Goal: Information Seeking & Learning: Learn about a topic

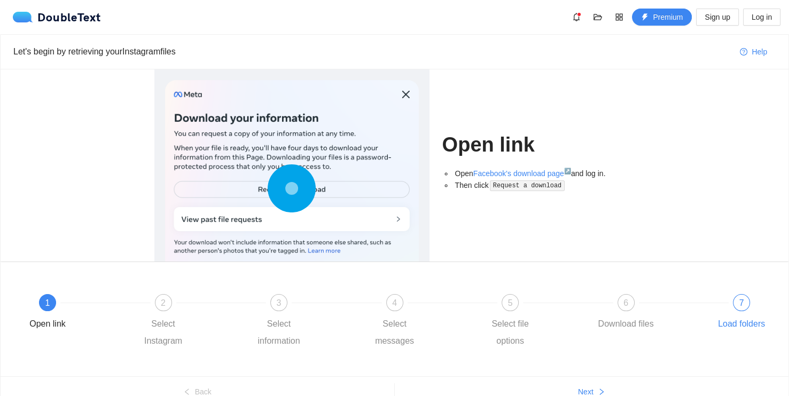
click at [743, 307] on span "7" at bounding box center [741, 303] width 5 height 9
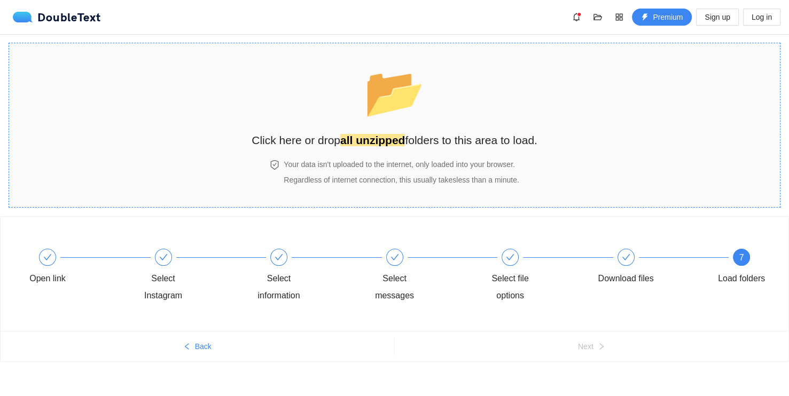
click at [387, 163] on h4 "Your data isn't uploaded to the internet, only loaded into your browser." at bounding box center [401, 165] width 235 height 12
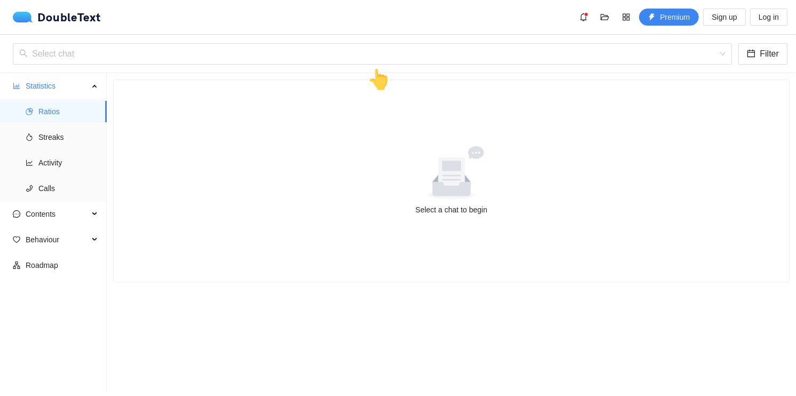
click at [443, 155] on icon at bounding box center [452, 172] width 98 height 53
click at [115, 50] on input "search" at bounding box center [368, 54] width 699 height 20
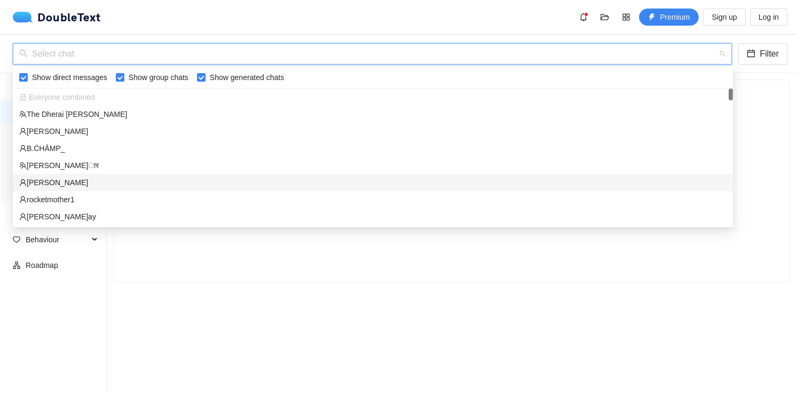
scroll to position [107, 0]
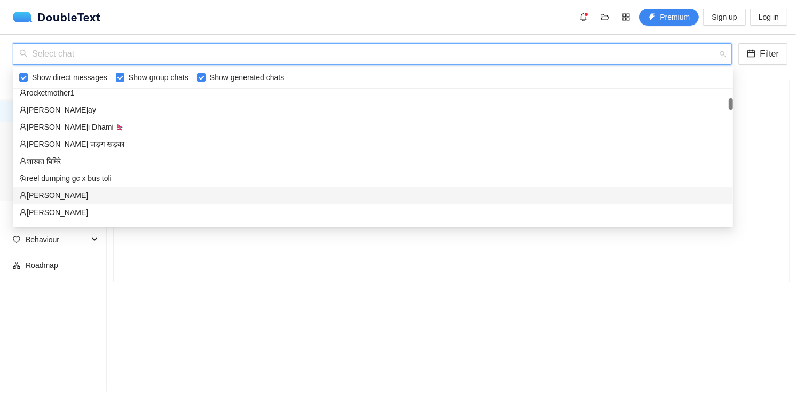
click at [53, 193] on div "[PERSON_NAME]" at bounding box center [373, 196] width 708 height 12
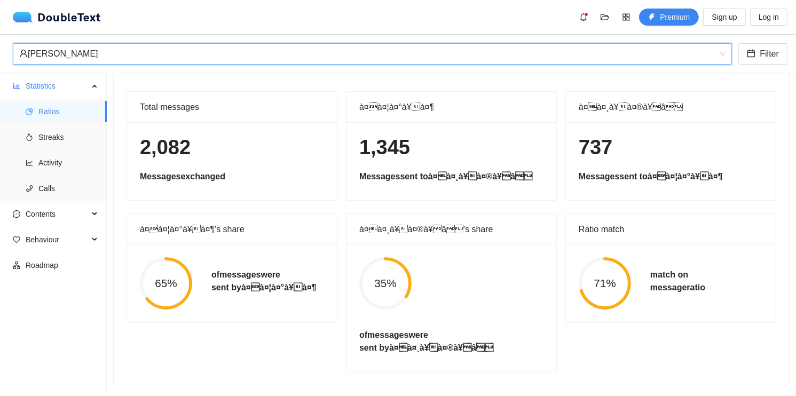
scroll to position [0, 0]
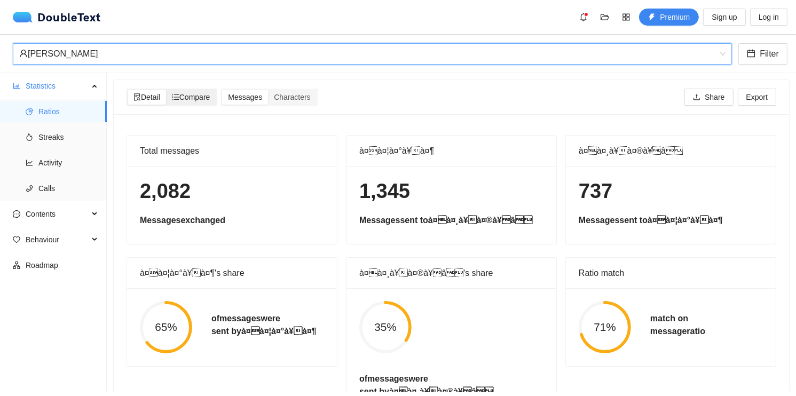
click at [185, 100] on span "Compare" at bounding box center [191, 97] width 38 height 9
click at [166, 90] on input "Compare" at bounding box center [166, 90] width 0 height 0
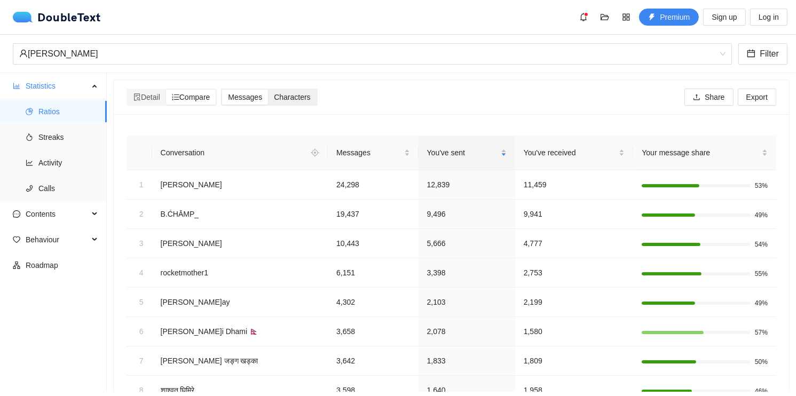
click at [288, 95] on span "Characters" at bounding box center [292, 97] width 36 height 9
click at [268, 90] on input "Characters" at bounding box center [268, 90] width 0 height 0
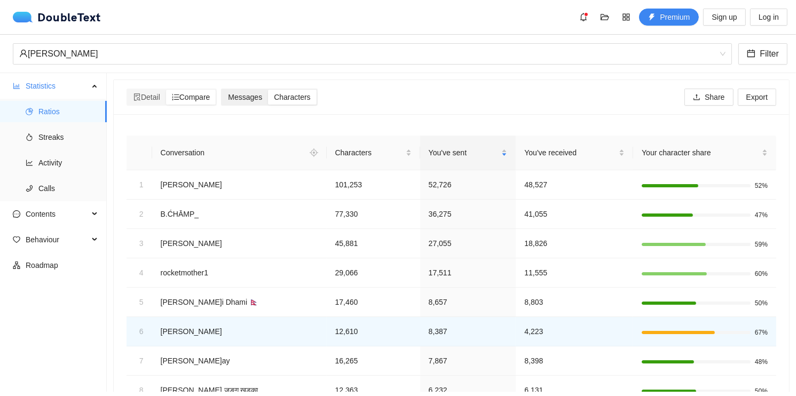
click at [254, 93] on span "Messages" at bounding box center [245, 97] width 34 height 9
click at [222, 90] on input "Messages" at bounding box center [222, 90] width 0 height 0
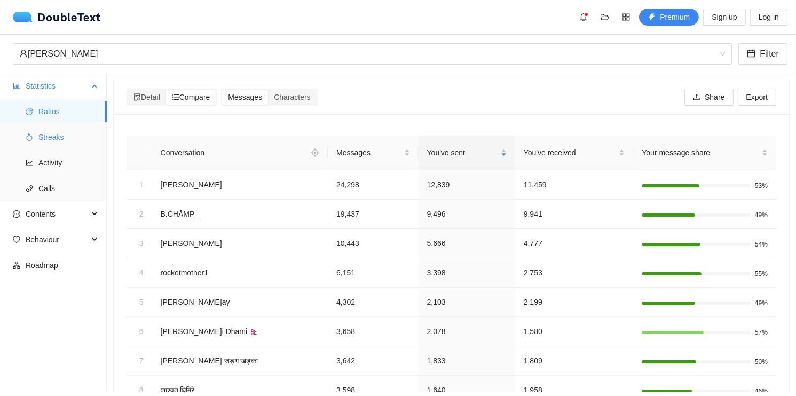
click at [51, 134] on span "Streaks" at bounding box center [68, 137] width 60 height 21
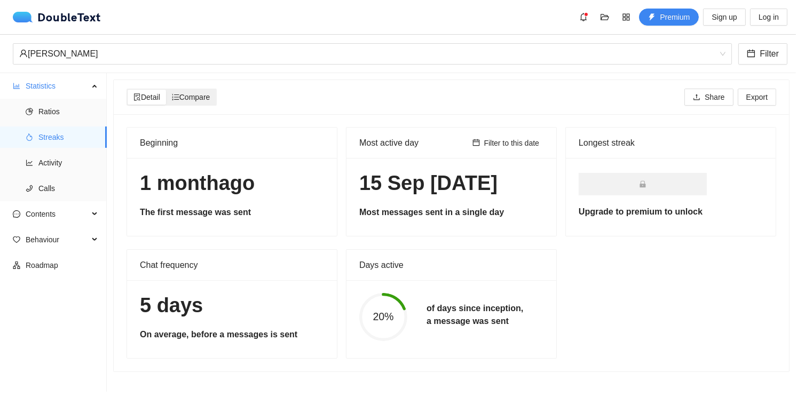
click at [191, 101] on span "Compare" at bounding box center [191, 97] width 38 height 9
click at [166, 90] on input "Compare" at bounding box center [166, 90] width 0 height 0
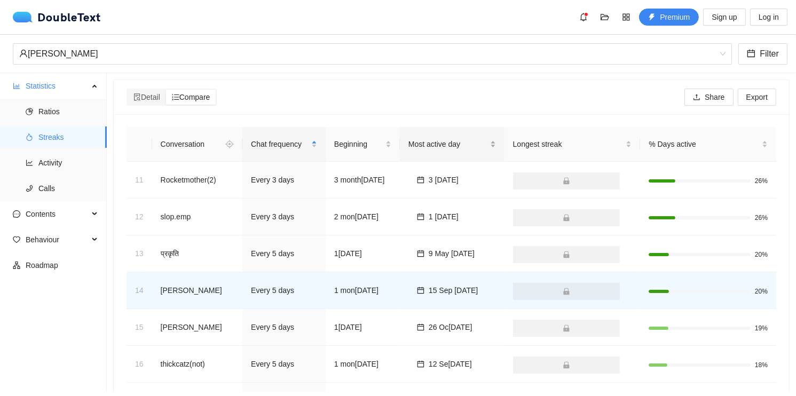
click at [464, 145] on span "Most active day" at bounding box center [449, 144] width 80 height 12
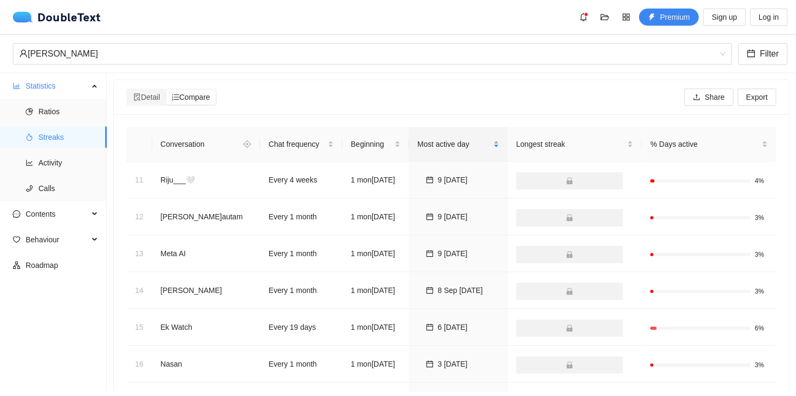
click at [464, 145] on span "Most active day" at bounding box center [455, 144] width 74 height 12
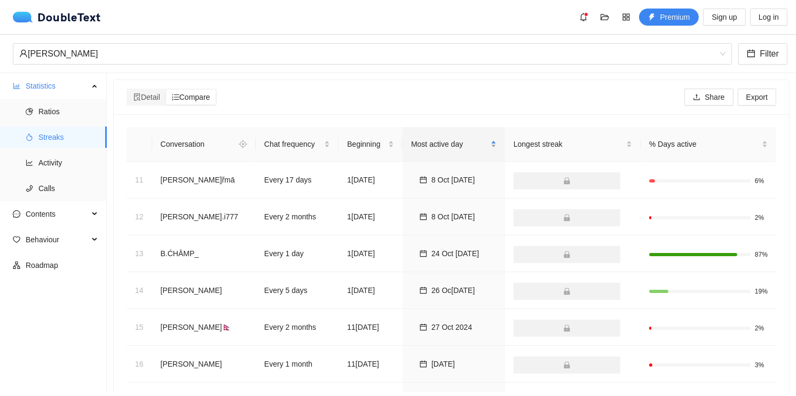
click at [458, 142] on span "Most active day" at bounding box center [449, 144] width 77 height 12
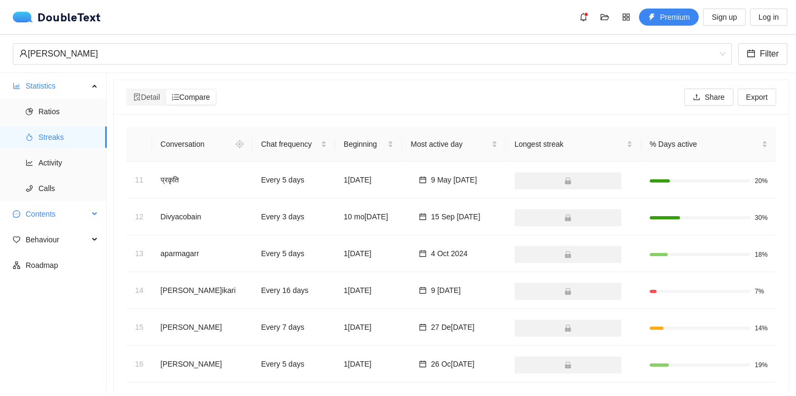
click at [57, 218] on span "Contents" at bounding box center [57, 214] width 63 height 21
click at [61, 238] on span "Word Cloud" at bounding box center [68, 239] width 60 height 21
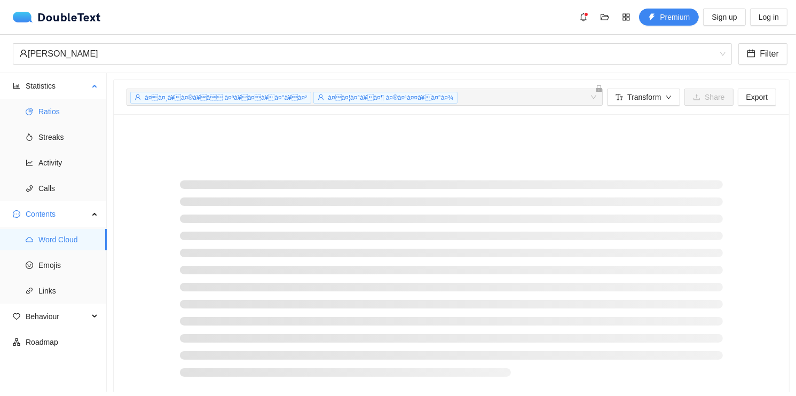
click at [56, 115] on span "Ratios" at bounding box center [68, 111] width 60 height 21
